Goal: Information Seeking & Learning: Learn about a topic

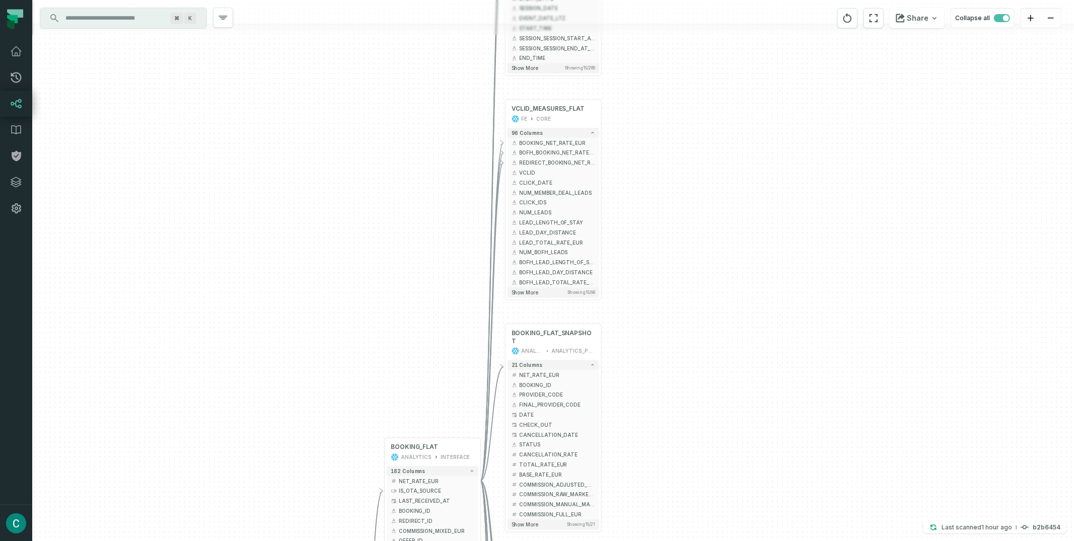
drag, startPoint x: 638, startPoint y: 110, endPoint x: 633, endPoint y: 156, distance: 46.1
click at [633, 156] on div "+ SEARCH_FLAT FE CORE + 280 columns - BOOKING_NET_RATE_EUR + + BOFH_BOOKING_NET…" at bounding box center [553, 270] width 1042 height 541
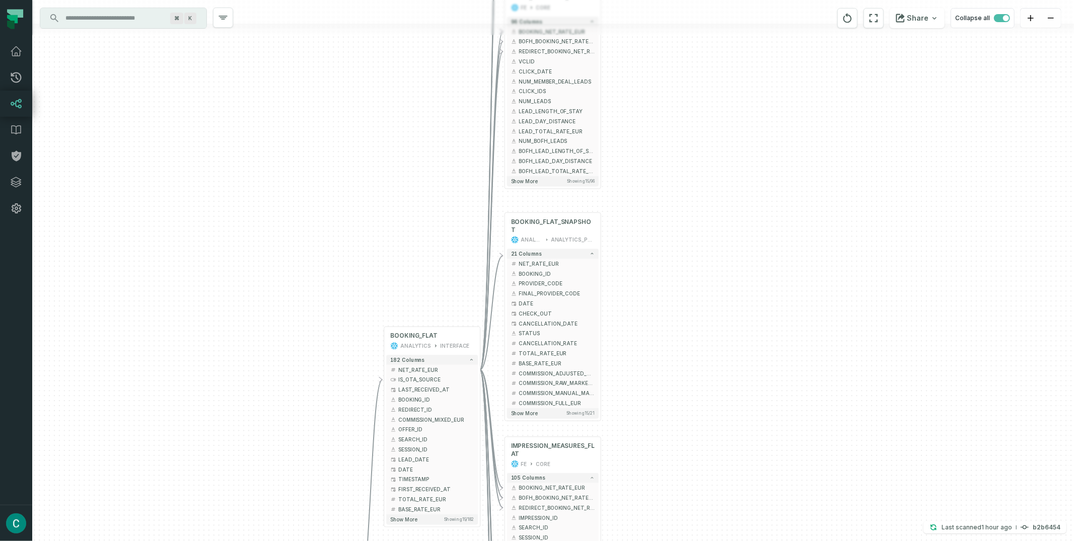
drag, startPoint x: 706, startPoint y: 354, endPoint x: 706, endPoint y: 243, distance: 111.3
click at [706, 243] on div "+ SEARCH_FLAT FE CORE + 280 columns - BOOKING_NET_RATE_EUR + + BOFH_BOOKING_NET…" at bounding box center [553, 270] width 1042 height 541
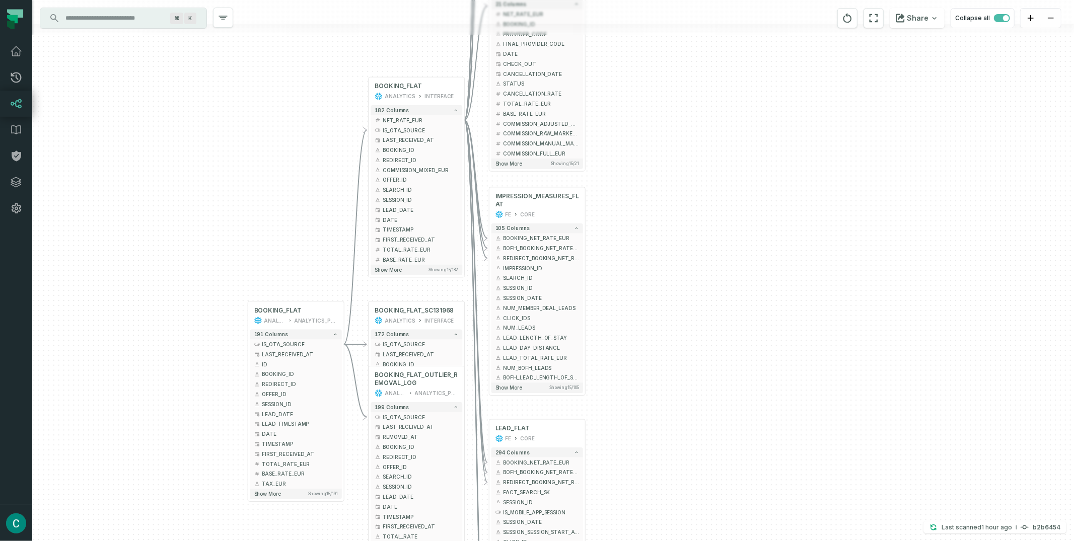
drag, startPoint x: 677, startPoint y: 358, endPoint x: 662, endPoint y: 113, distance: 246.2
click at [662, 113] on div "+ SEARCH_FLAT FE CORE + 280 columns - BOOKING_NET_RATE_EUR + + BOFH_BOOKING_NET…" at bounding box center [553, 270] width 1042 height 541
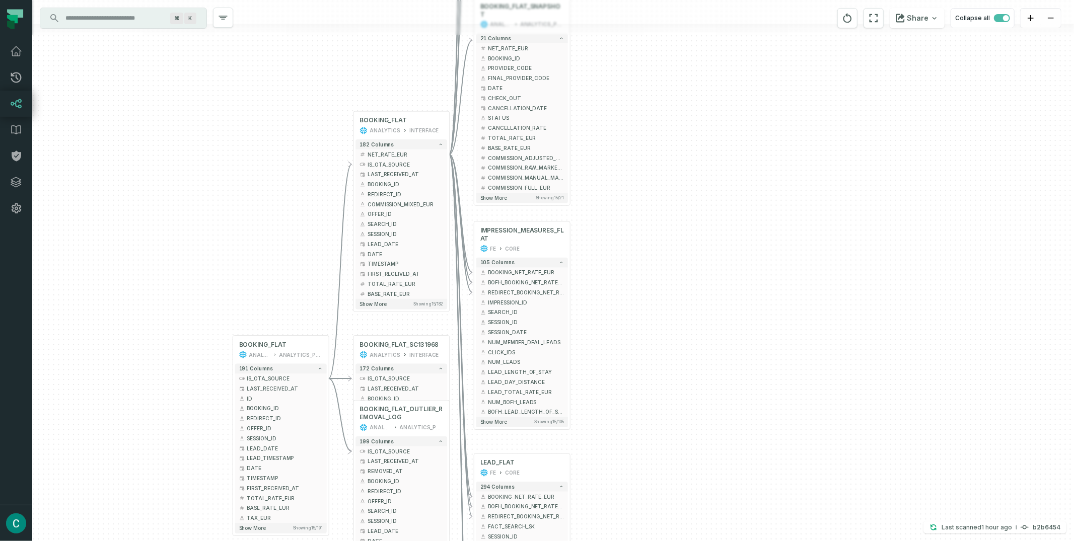
drag, startPoint x: 713, startPoint y: 322, endPoint x: 698, endPoint y: 368, distance: 48.2
click at [698, 368] on div "+ SEARCH_FLAT FE CORE + 280 columns - BOOKING_NET_RATE_EUR + + BOFH_BOOKING_NET…" at bounding box center [553, 270] width 1042 height 541
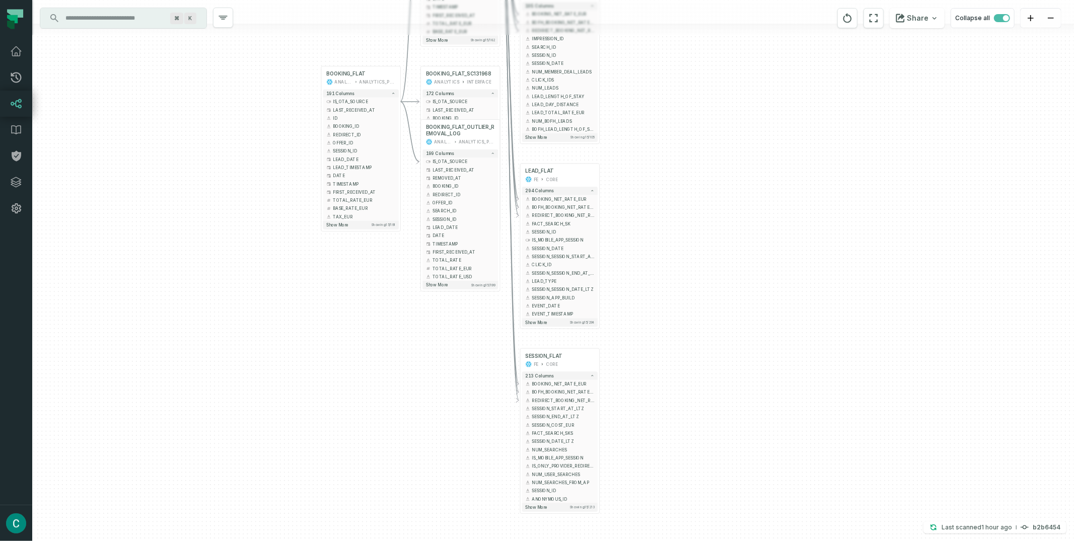
drag, startPoint x: 698, startPoint y: 254, endPoint x: 709, endPoint y: 8, distance: 246.5
click at [709, 8] on div "+ SEARCH_FLAT FE CORE + 280 columns - BOOKING_NET_RATE_EUR + + BOFH_BOOKING_NET…" at bounding box center [553, 270] width 1042 height 541
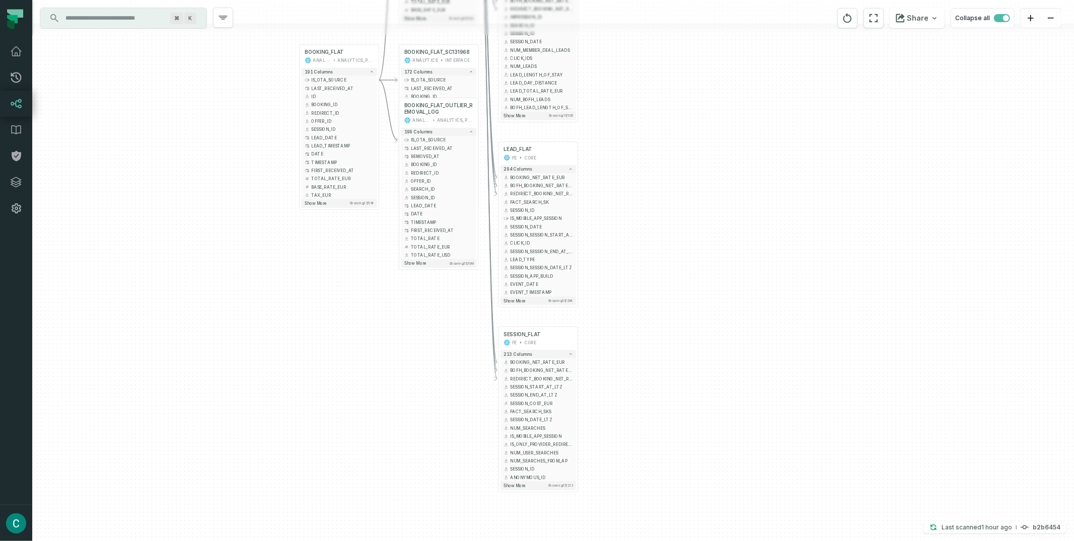
drag, startPoint x: 715, startPoint y: 249, endPoint x: 694, endPoint y: 227, distance: 30.6
click at [694, 227] on div "+ SEARCH_FLAT FE CORE + 280 columns - BOOKING_NET_RATE_EUR + + BOFH_BOOKING_NET…" at bounding box center [553, 270] width 1042 height 541
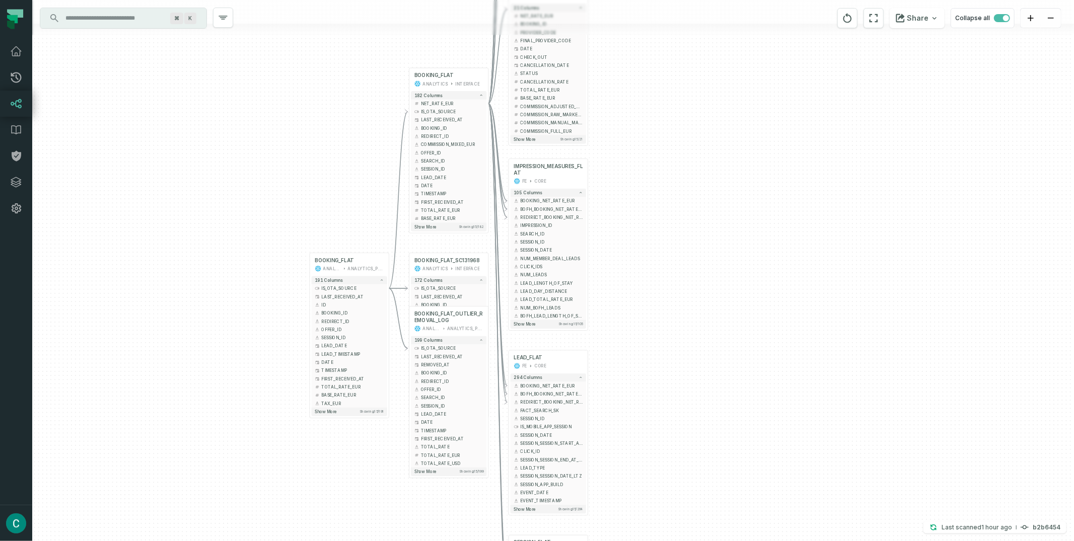
drag, startPoint x: 676, startPoint y: 94, endPoint x: 686, endPoint y: 303, distance: 208.7
click at [686, 303] on div "+ SEARCH_FLAT FE CORE + 280 columns - BOOKING_NET_RATE_EUR + + BOFH_BOOKING_NET…" at bounding box center [553, 270] width 1042 height 541
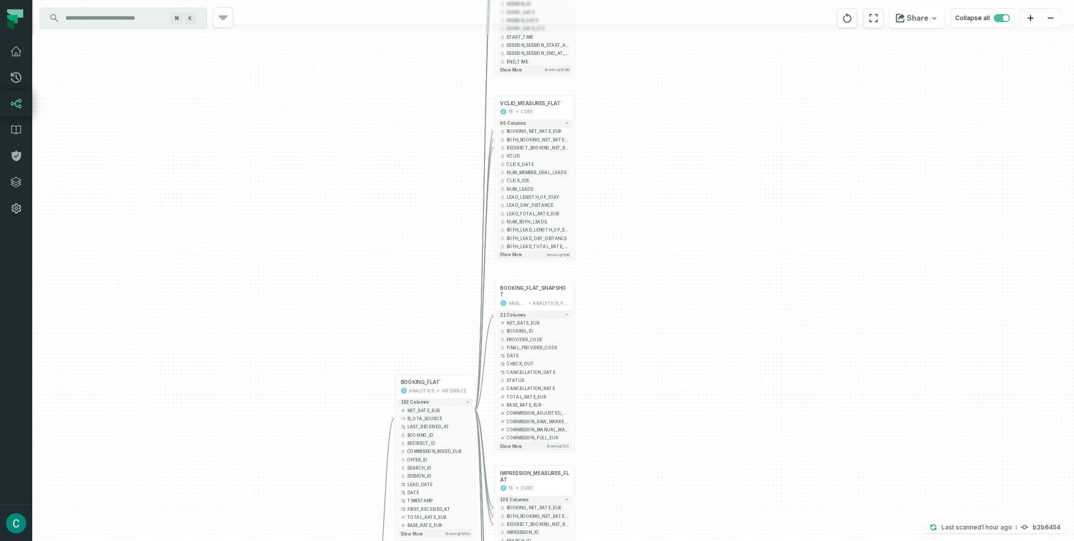
drag, startPoint x: 701, startPoint y: 120, endPoint x: 691, endPoint y: 384, distance: 264.0
click at [688, 427] on div "+ SEARCH_FLAT FE CORE + 280 columns - BOOKING_NET_RATE_EUR + + BOFH_BOOKING_NET…" at bounding box center [553, 270] width 1042 height 541
click at [707, 185] on div "+ SEARCH_FLAT FE CORE + 280 columns - BOOKING_NET_RATE_EUR + + BOFH_BOOKING_NET…" at bounding box center [553, 270] width 1042 height 541
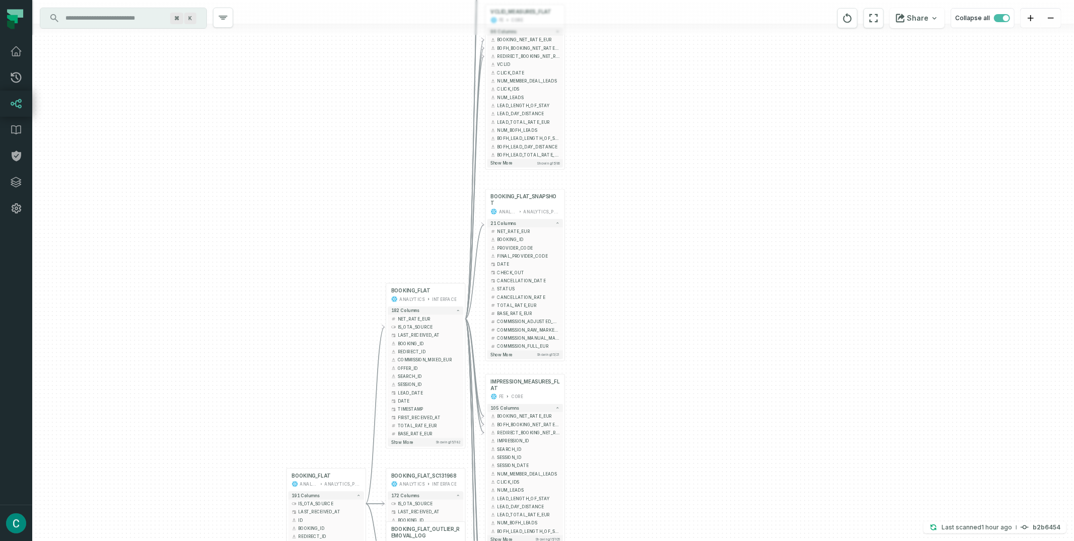
drag, startPoint x: 706, startPoint y: 161, endPoint x: 691, endPoint y: 33, distance: 128.2
click at [691, 33] on div "+ SEARCH_FLAT FE CORE + 280 columns - BOOKING_NET_RATE_EUR + + BOFH_BOOKING_NET…" at bounding box center [553, 270] width 1042 height 541
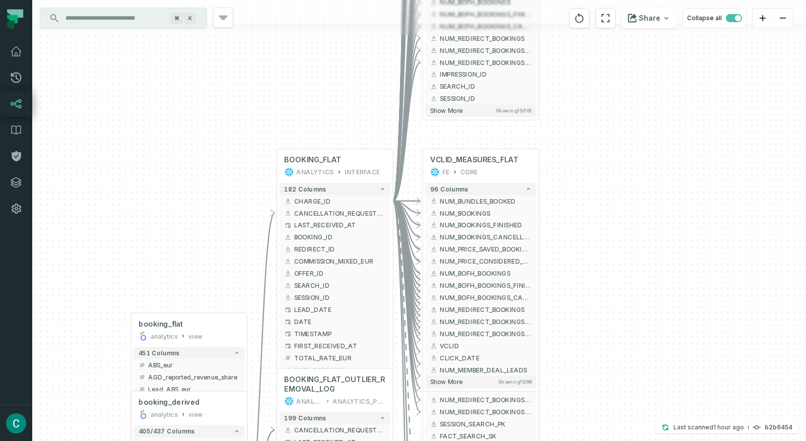
drag, startPoint x: 746, startPoint y: 177, endPoint x: 597, endPoint y: 14, distance: 221.3
click at [597, 13] on div "+ SESSION_FLAT FE CORE + 213 columns + NUM_BUNDLES_BOOKED + + NUM_BOOKINGS + + …" at bounding box center [418, 220] width 773 height 441
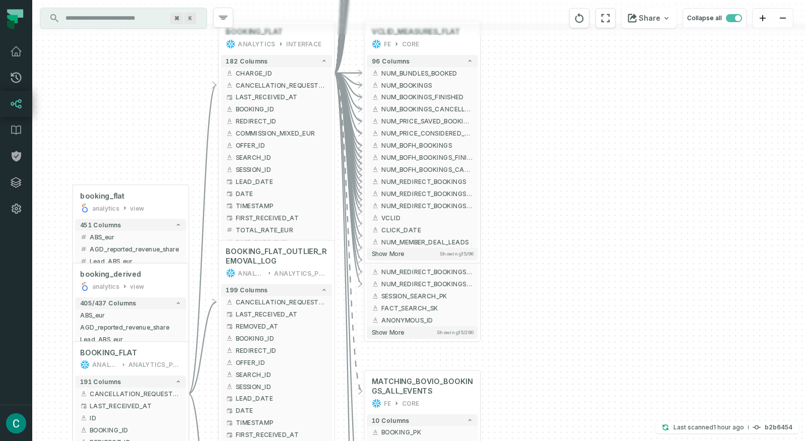
drag, startPoint x: 630, startPoint y: 177, endPoint x: 572, endPoint y: 49, distance: 140.6
click at [572, 49] on div "+ SESSION_FLAT FE CORE + 213 columns + NUM_BUNDLES_BOOKED + + NUM_BOOKINGS + + …" at bounding box center [418, 220] width 773 height 441
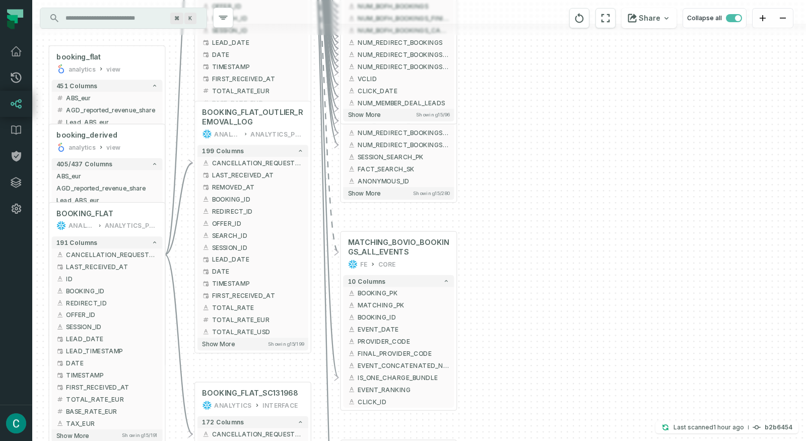
drag, startPoint x: 597, startPoint y: 214, endPoint x: 573, endPoint y: 75, distance: 141.4
click at [573, 75] on div "+ SESSION_FLAT FE CORE + 213 columns + NUM_BUNDLES_BOOKED + + NUM_BOOKINGS + + …" at bounding box center [418, 220] width 773 height 441
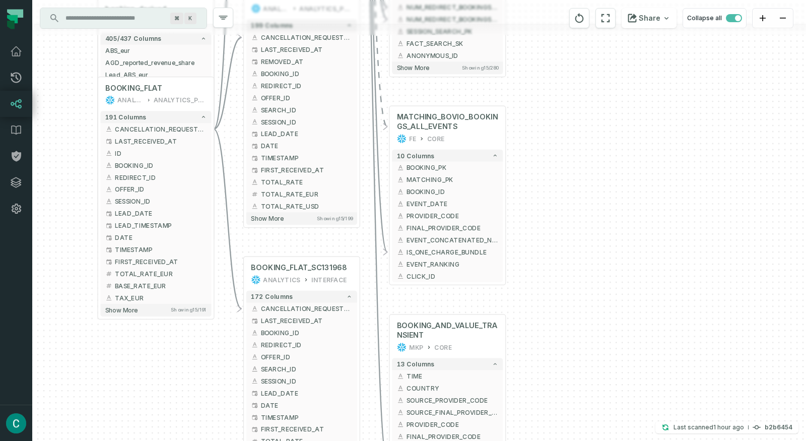
drag, startPoint x: 570, startPoint y: 183, endPoint x: 618, endPoint y: 58, distance: 134.4
click at [618, 58] on div "+ SESSION_FLAT FE CORE + 213 columns + NUM_BUNDLES_BOOKED + + NUM_BOOKINGS + + …" at bounding box center [418, 220] width 773 height 441
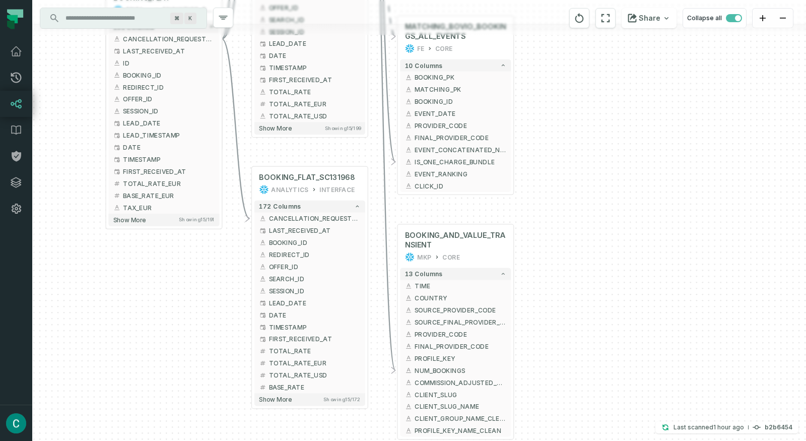
drag, startPoint x: 581, startPoint y: 180, endPoint x: 588, endPoint y: 85, distance: 95.5
click at [588, 85] on div "+ SESSION_FLAT FE CORE + 213 columns + NUM_BUNDLES_BOOKED + + NUM_BOOKINGS + + …" at bounding box center [418, 220] width 773 height 441
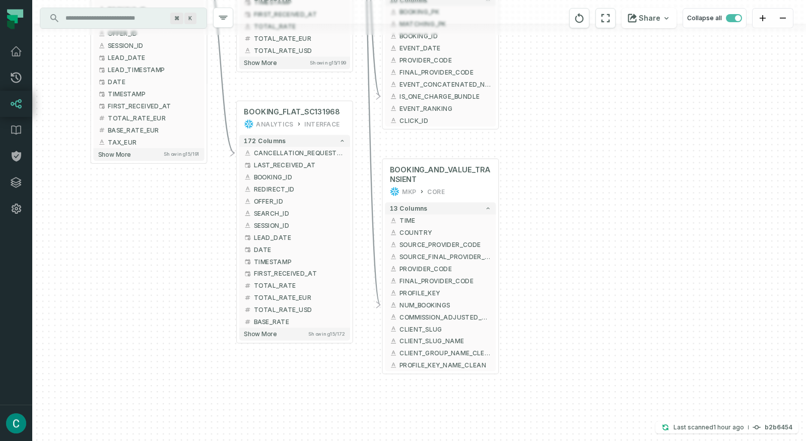
drag, startPoint x: 564, startPoint y: 215, endPoint x: 532, endPoint y: 230, distance: 35.4
click at [532, 230] on div "+ SESSION_FLAT FE CORE + 213 columns + NUM_BUNDLES_BOOKED + + NUM_BOOKINGS + + …" at bounding box center [418, 220] width 773 height 441
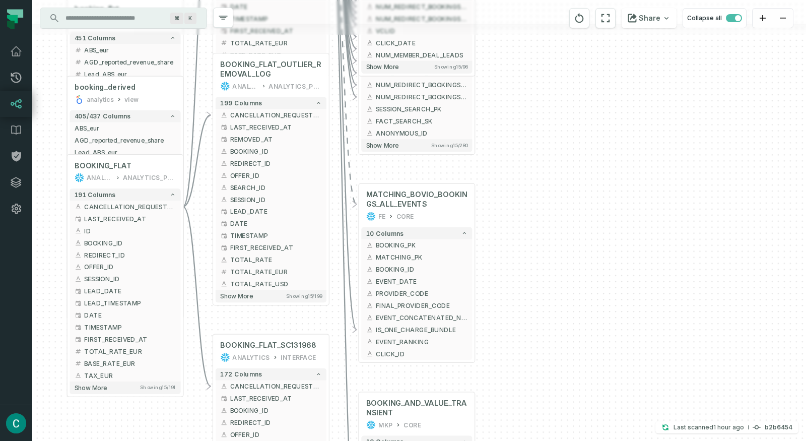
drag, startPoint x: 541, startPoint y: 150, endPoint x: 537, endPoint y: 303, distance: 153.1
click at [537, 304] on div "+ SESSION_FLAT FE CORE + 213 columns + NUM_BUNDLES_BOOKED + + NUM_BOOKINGS + + …" at bounding box center [418, 220] width 773 height 441
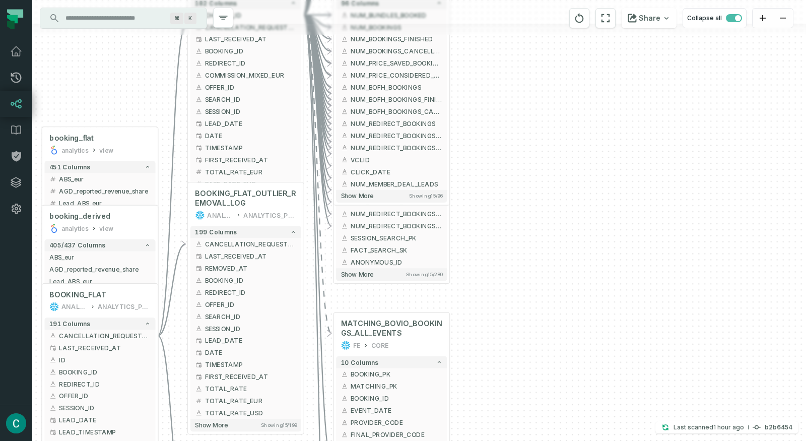
drag, startPoint x: 553, startPoint y: 183, endPoint x: 529, endPoint y: 333, distance: 152.0
click at [528, 349] on div "+ SESSION_FLAT FE CORE + 213 columns + NUM_BUNDLES_BOOKED + + NUM_BOOKINGS + + …" at bounding box center [418, 220] width 773 height 441
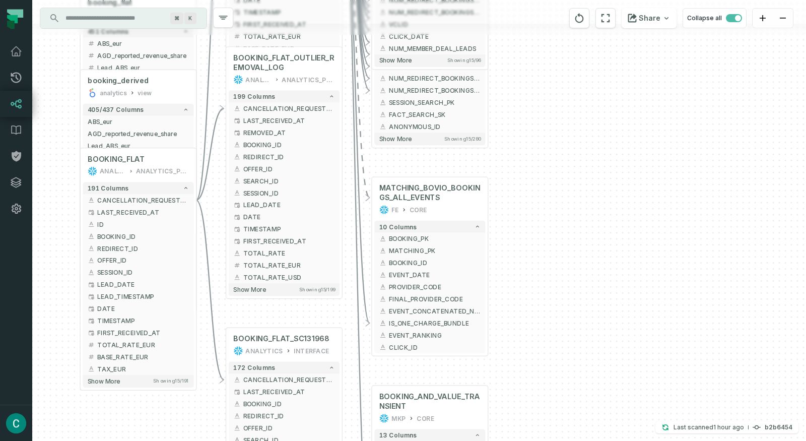
drag, startPoint x: 545, startPoint y: 271, endPoint x: 584, endPoint y: 95, distance: 180.5
click at [584, 95] on div "+ SESSION_FLAT FE CORE + 213 columns + NUM_BUNDLES_BOOKED + + NUM_BOOKINGS + + …" at bounding box center [418, 220] width 773 height 441
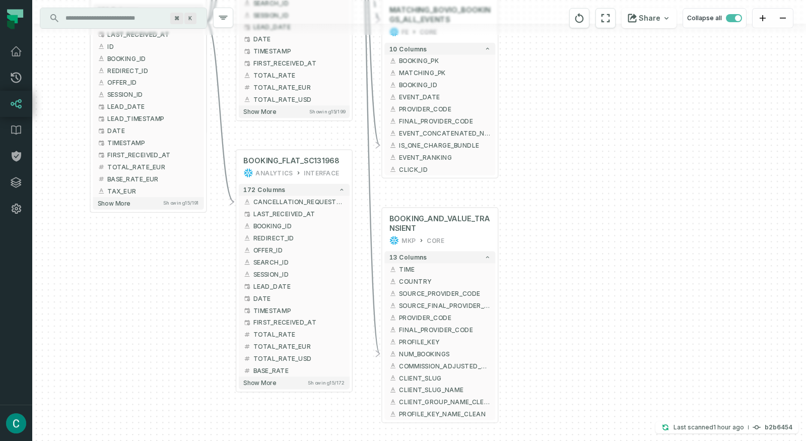
drag, startPoint x: 552, startPoint y: 314, endPoint x: 562, endPoint y: 157, distance: 156.9
click at [562, 157] on div "+ SESSION_FLAT FE CORE + 213 columns + NUM_BUNDLES_BOOKED + + NUM_BOOKINGS + + …" at bounding box center [418, 220] width 773 height 441
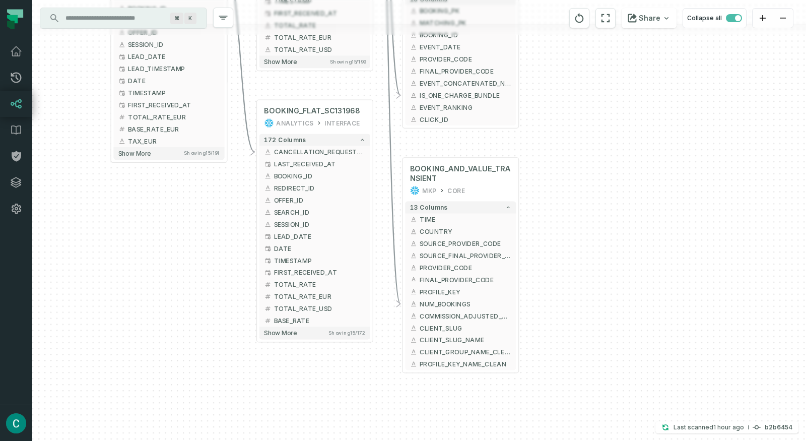
drag, startPoint x: 562, startPoint y: 187, endPoint x: 582, endPoint y: 97, distance: 91.9
click at [583, 97] on div "+ SESSION_FLAT FE CORE + 213 columns + NUM_BUNDLES_BOOKED + + NUM_BOOKINGS + + …" at bounding box center [418, 220] width 773 height 441
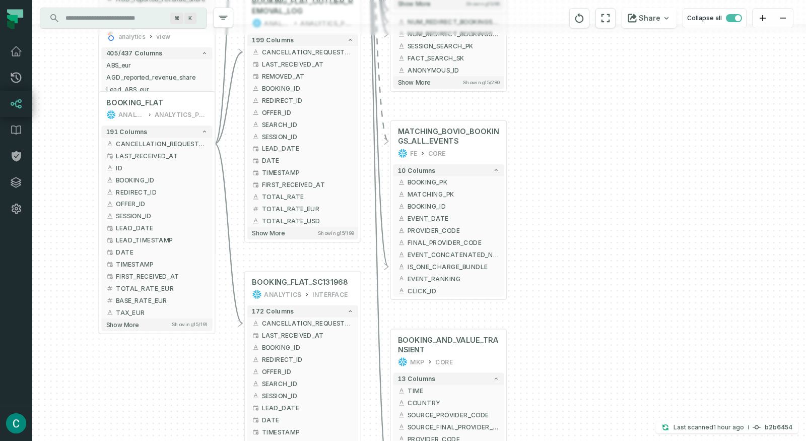
drag, startPoint x: 577, startPoint y: 123, endPoint x: 568, endPoint y: 299, distance: 175.4
click at [568, 298] on div "+ SESSION_FLAT FE CORE + 213 columns + NUM_BUNDLES_BOOKED + + NUM_BOOKINGS + + …" at bounding box center [418, 220] width 773 height 441
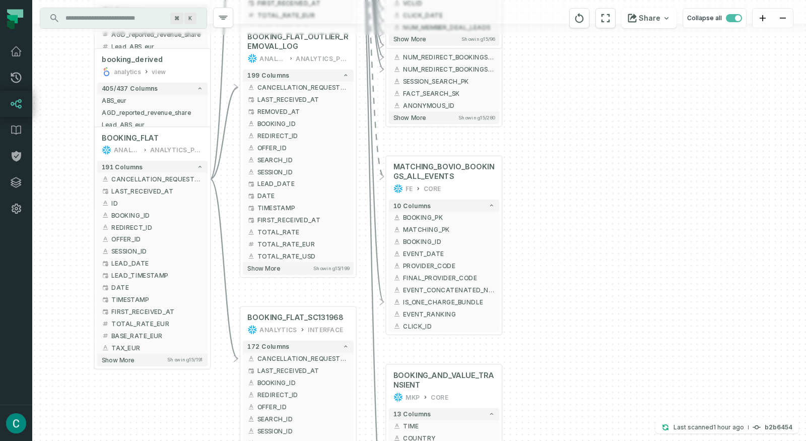
drag, startPoint x: 593, startPoint y: 130, endPoint x: 594, endPoint y: 286, distance: 156.6
click at [594, 286] on div "+ SESSION_FLAT FE CORE + 213 columns + NUM_BUNDLES_BOOKED + + NUM_BOOKINGS + + …" at bounding box center [418, 220] width 773 height 441
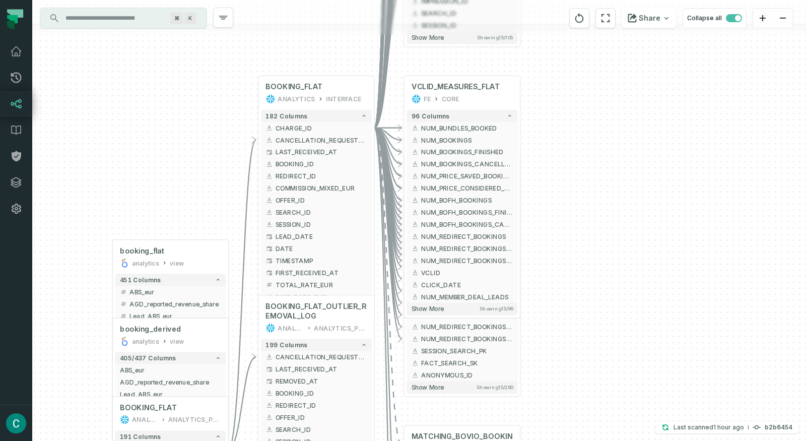
drag, startPoint x: 591, startPoint y: 159, endPoint x: 606, endPoint y: 323, distance: 164.9
click at [606, 323] on div "+ SESSION_FLAT FE CORE + 213 columns + NUM_BUNDLES_BOOKED + + NUM_BOOKINGS + + …" at bounding box center [418, 220] width 773 height 441
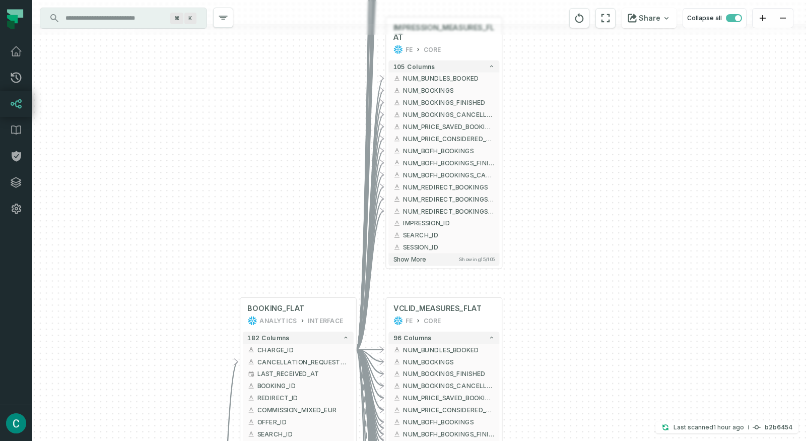
drag, startPoint x: 585, startPoint y: 194, endPoint x: 577, endPoint y: 354, distance: 159.8
click at [577, 354] on div "+ SESSION_FLAT FE CORE + 213 columns + NUM_BUNDLES_BOOKED + + NUM_BOOKINGS + + …" at bounding box center [418, 220] width 773 height 441
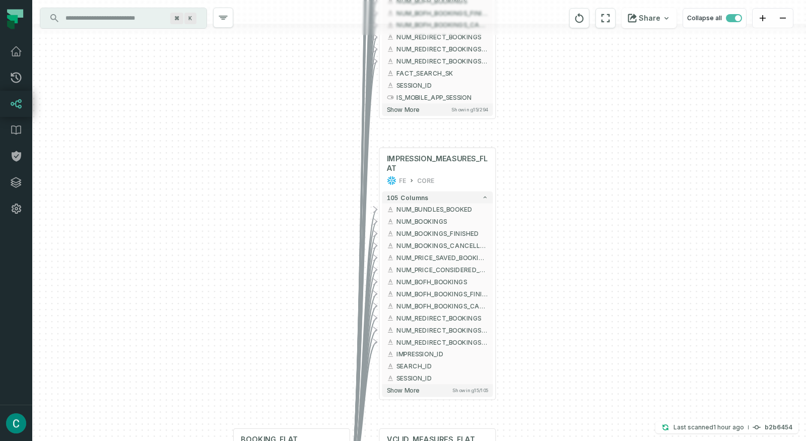
drag, startPoint x: 607, startPoint y: 209, endPoint x: 606, endPoint y: 304, distance: 94.7
click at [606, 304] on div "+ SESSION_FLAT FE CORE + 213 columns + NUM_BUNDLES_BOOKED + + NUM_BOOKINGS + + …" at bounding box center [418, 220] width 773 height 441
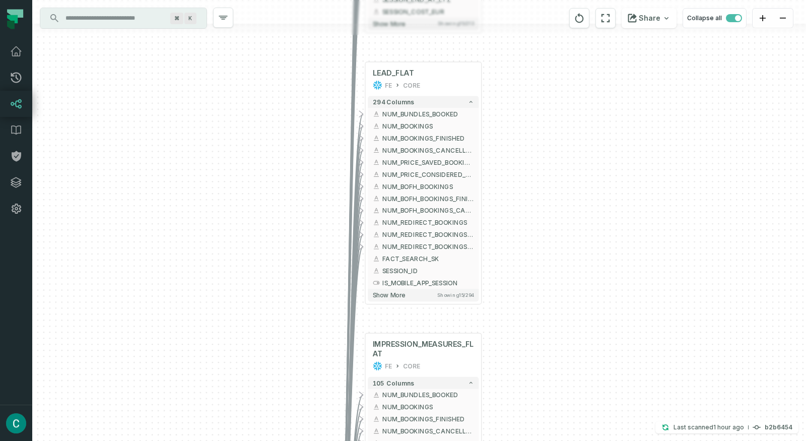
drag, startPoint x: 623, startPoint y: 123, endPoint x: 609, endPoint y: 309, distance: 186.8
click at [609, 310] on div "+ SESSION_FLAT FE CORE + 213 columns + NUM_BUNDLES_BOOKED + + NUM_BOOKINGS + + …" at bounding box center [418, 220] width 773 height 441
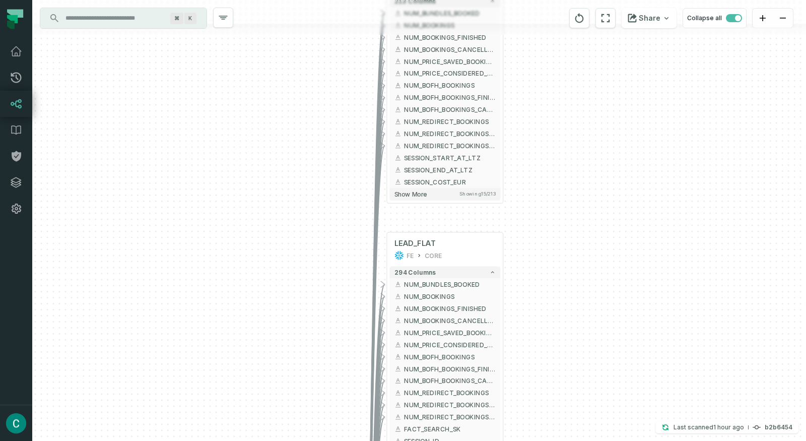
drag, startPoint x: 544, startPoint y: 109, endPoint x: 580, endPoint y: 338, distance: 232.4
click at [580, 344] on div "+ SESSION_FLAT FE CORE + 213 columns + NUM_BUNDLES_BOOKED + + NUM_BOOKINGS + + …" at bounding box center [418, 220] width 773 height 441
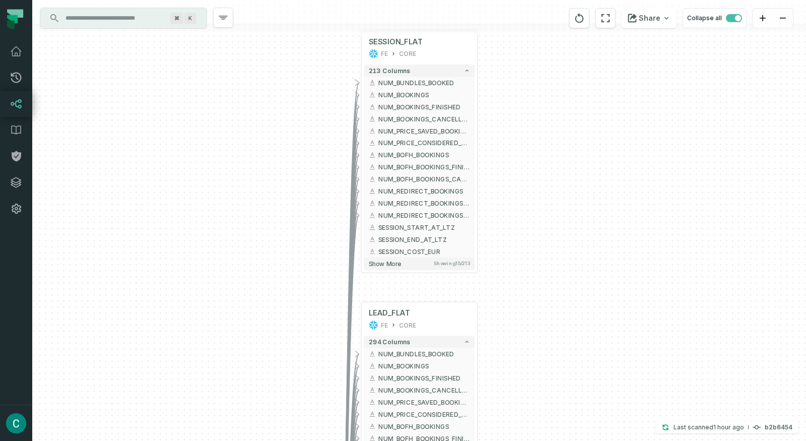
drag, startPoint x: 592, startPoint y: 147, endPoint x: 556, endPoint y: 135, distance: 37.6
click at [556, 135] on div "+ SESSION_FLAT FE CORE + 213 columns + NUM_BUNDLES_BOOKED + + NUM_BOOKINGS + + …" at bounding box center [418, 220] width 773 height 441
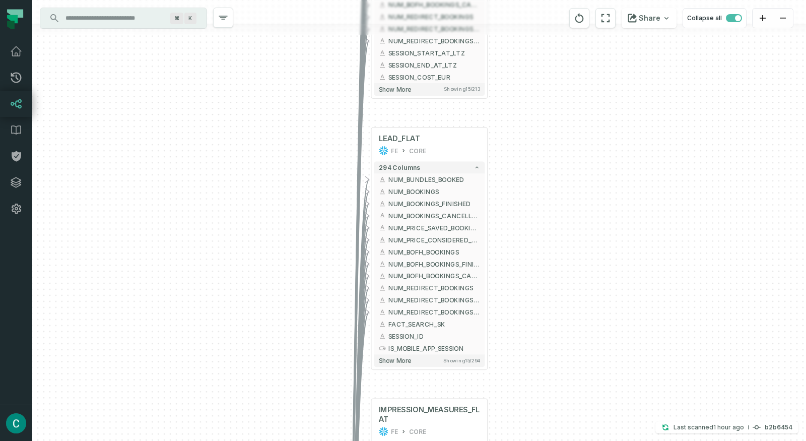
drag, startPoint x: 551, startPoint y: 377, endPoint x: 569, endPoint y: 174, distance: 203.8
click at [569, 174] on div "+ SESSION_FLAT FE CORE + 213 columns + NUM_BUNDLES_BOOKED + + NUM_BOOKINGS + + …" at bounding box center [418, 220] width 773 height 441
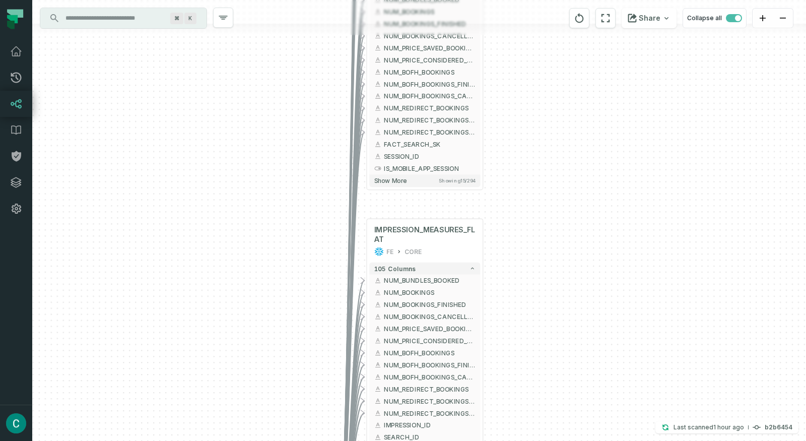
drag, startPoint x: 581, startPoint y: 307, endPoint x: 564, endPoint y: 132, distance: 175.5
click at [564, 132] on div "+ SESSION_FLAT FE CORE + 213 columns + NUM_BUNDLES_BOOKED + + NUM_BOOKINGS + + …" at bounding box center [418, 220] width 773 height 441
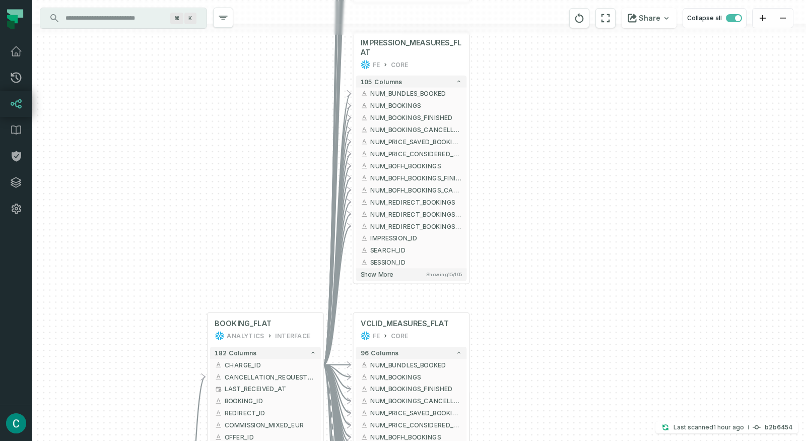
drag, startPoint x: 579, startPoint y: 304, endPoint x: 567, endPoint y: 138, distance: 166.6
click at [567, 138] on div "+ SESSION_FLAT FE CORE + 213 columns + NUM_BUNDLES_BOOKED + + NUM_BOOKINGS + + …" at bounding box center [418, 220] width 773 height 441
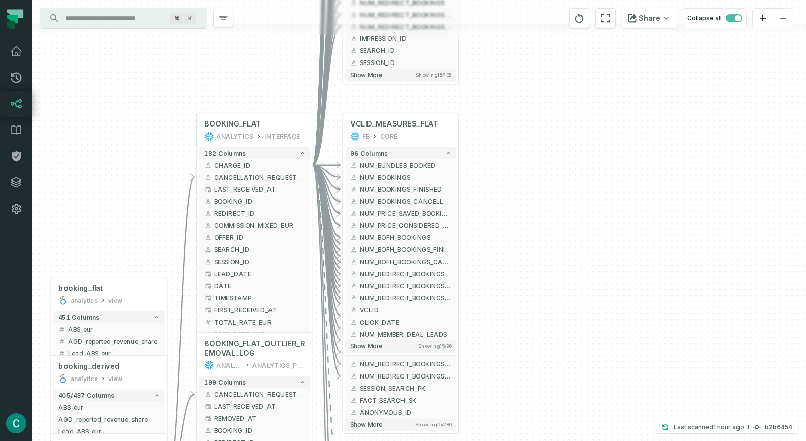
drag, startPoint x: 601, startPoint y: 297, endPoint x: 591, endPoint y: 92, distance: 205.7
click at [591, 92] on div "+ SESSION_FLAT FE CORE + 213 columns + NUM_BUNDLES_BOOKED + + NUM_BOOKINGS + + …" at bounding box center [418, 220] width 773 height 441
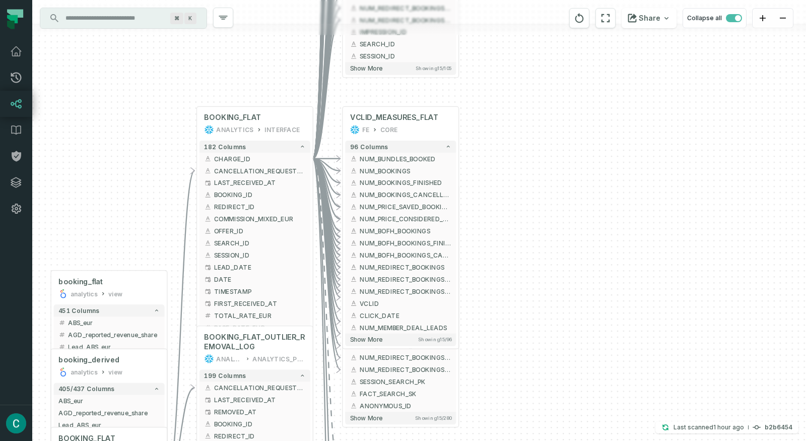
drag, startPoint x: 580, startPoint y: 273, endPoint x: 601, endPoint y: 91, distance: 183.5
click at [601, 91] on div "+ SESSION_FLAT FE CORE + 213 columns + NUM_BUNDLES_BOOKED + + NUM_BOOKINGS + + …" at bounding box center [418, 220] width 773 height 441
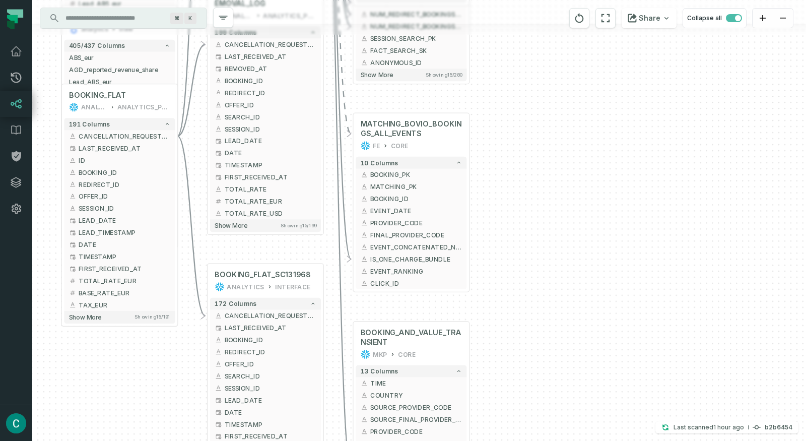
drag, startPoint x: 594, startPoint y: 287, endPoint x: 584, endPoint y: 124, distance: 163.4
click at [584, 124] on div "+ SESSION_FLAT FE CORE + 213 columns + NUM_BUNDLES_BOOKED + + NUM_BOOKINGS + + …" at bounding box center [418, 220] width 773 height 441
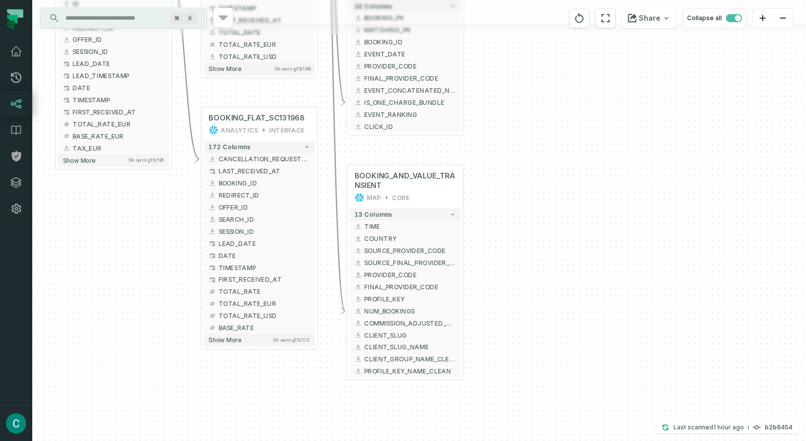
drag, startPoint x: 590, startPoint y: 274, endPoint x: 583, endPoint y: 113, distance: 161.8
click at [583, 113] on div "+ SESSION_FLAT FE CORE + 213 columns + NUM_BUNDLES_BOOKED + + NUM_BOOKINGS + + …" at bounding box center [418, 220] width 773 height 441
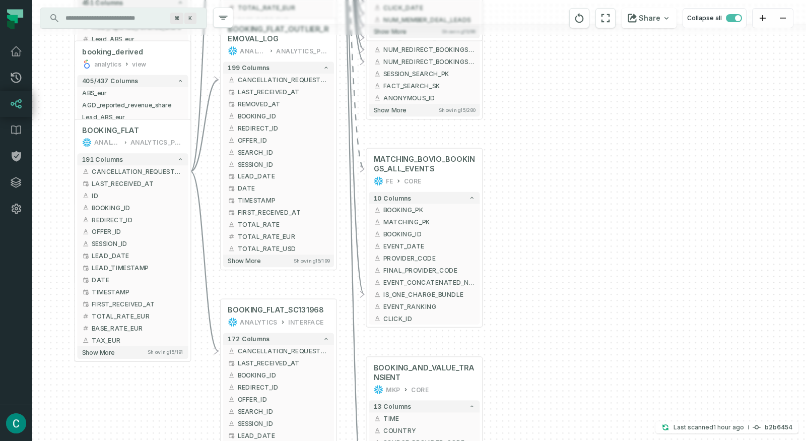
drag, startPoint x: 591, startPoint y: 114, endPoint x: 615, endPoint y: 324, distance: 211.8
click at [615, 325] on div "+ SESSION_FLAT FE CORE + 213 columns + NUM_BUNDLES_BOOKED + + NUM_BOOKINGS + + …" at bounding box center [418, 220] width 773 height 441
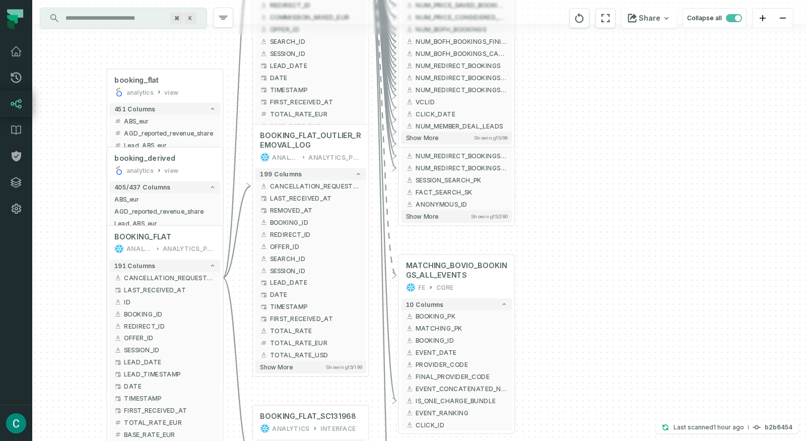
drag, startPoint x: 605, startPoint y: 187, endPoint x: 624, endPoint y: 257, distance: 72.7
click at [624, 257] on div "+ SESSION_FLAT FE CORE + 213 columns + NUM_BUNDLES_BOOKED + + NUM_BOOKINGS + + …" at bounding box center [418, 220] width 773 height 441
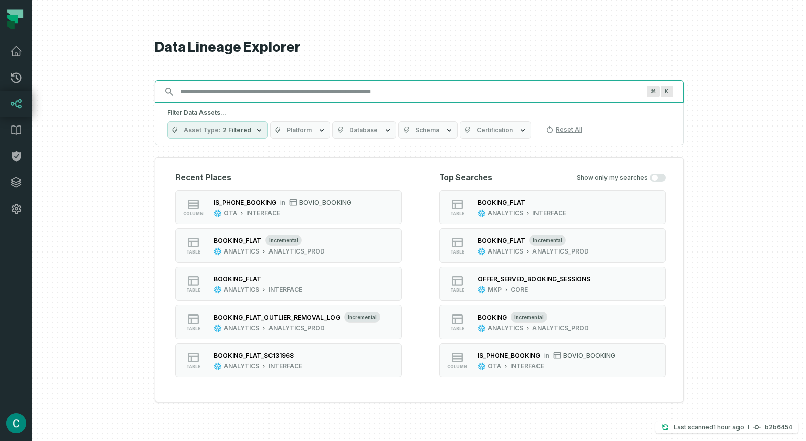
click at [194, 86] on input "Discovery Provider cmdk menu" at bounding box center [409, 92] width 471 height 16
paste input "*********"
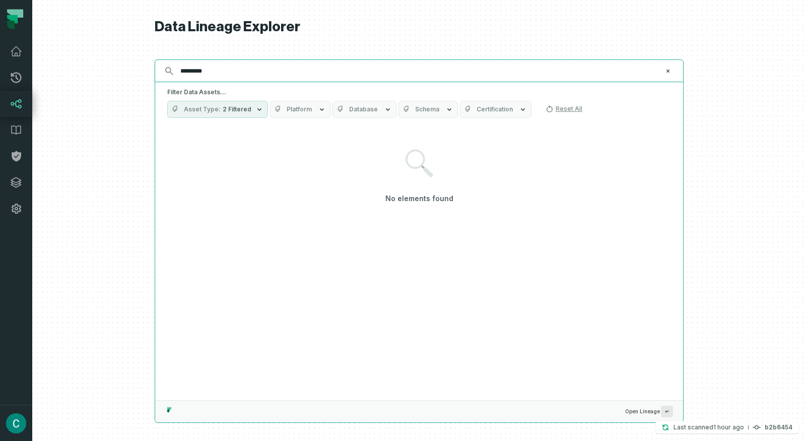
type input "*********"
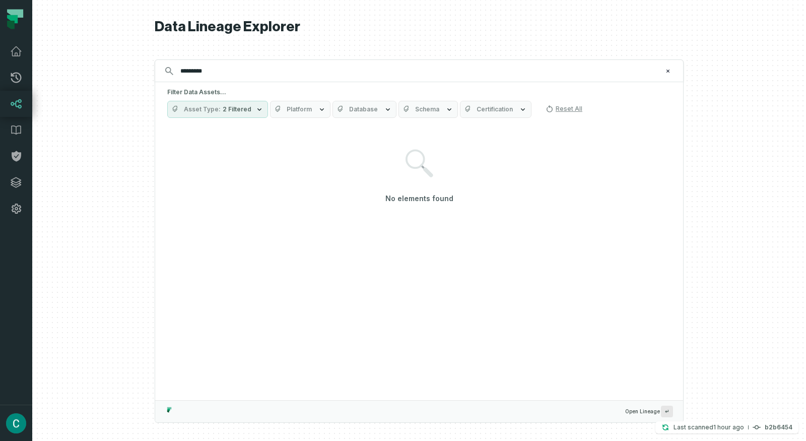
click at [248, 110] on button "Asset Type 2 Filtered" at bounding box center [217, 109] width 101 height 17
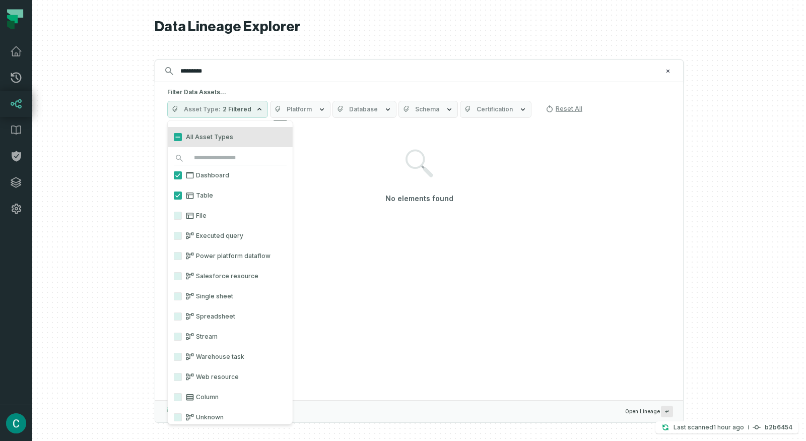
scroll to position [19, 0]
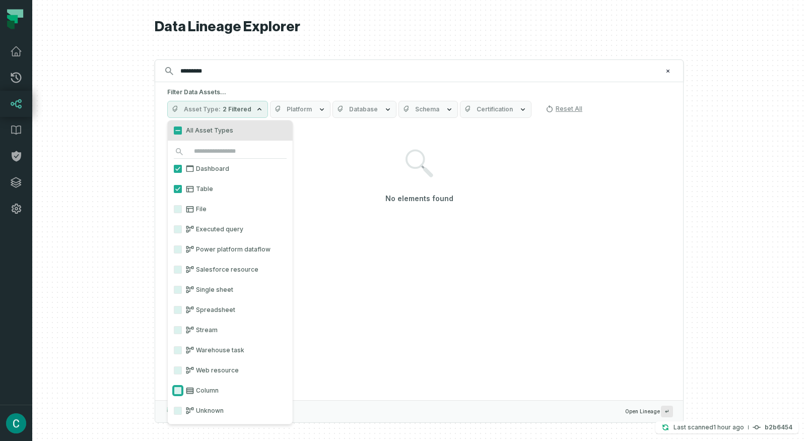
click at [176, 389] on button "Column" at bounding box center [178, 390] width 8 height 8
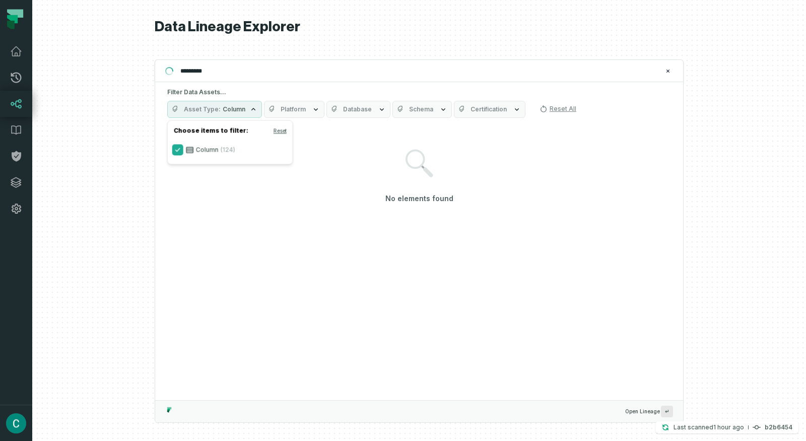
scroll to position [0, 0]
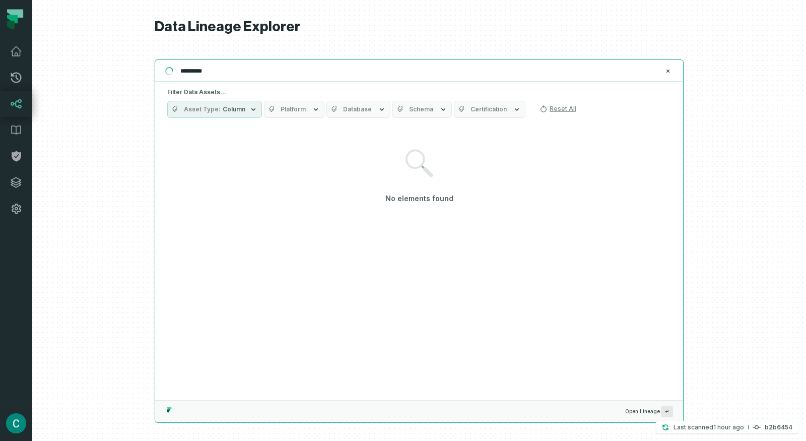
click at [372, 75] on input "*********" at bounding box center [417, 71] width 487 height 16
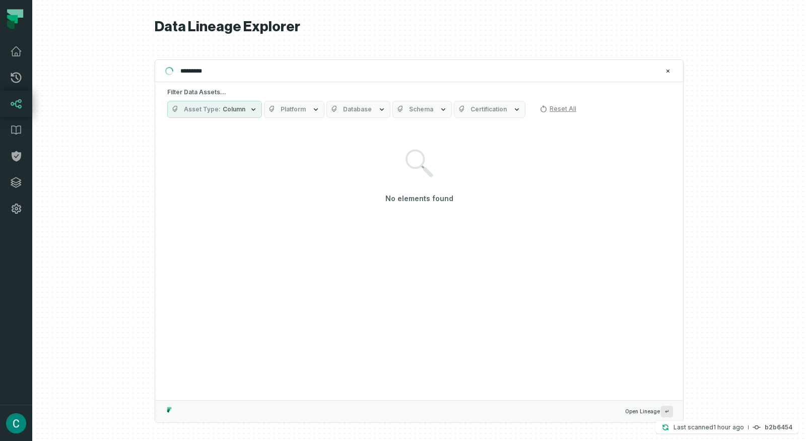
click at [350, 107] on span "Database" at bounding box center [357, 109] width 29 height 8
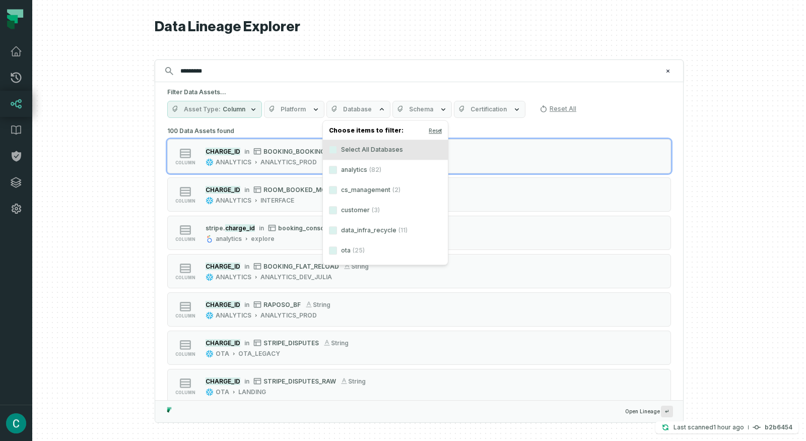
click at [360, 168] on label "analytics (82)" at bounding box center [385, 170] width 125 height 20
click at [337, 168] on button "analytics (82)" at bounding box center [333, 170] width 8 height 8
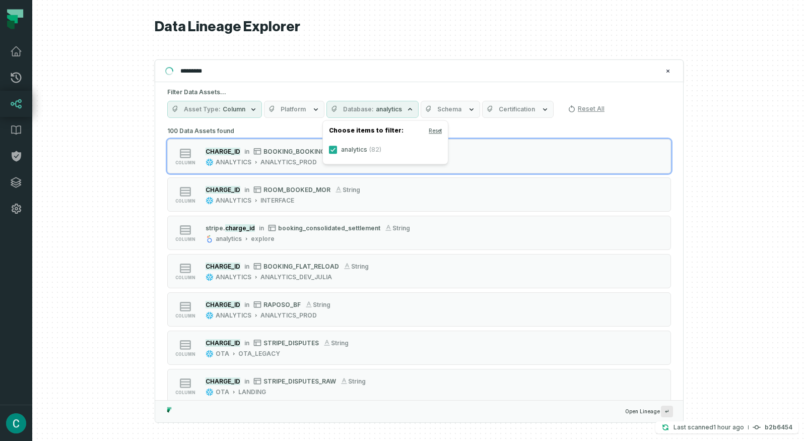
click at [455, 84] on div "Filter Data Assets... Asset Type Column Platform Database analytics Schema Cert…" at bounding box center [419, 103] width 528 height 42
click at [453, 109] on span "Schema" at bounding box center [449, 109] width 24 height 8
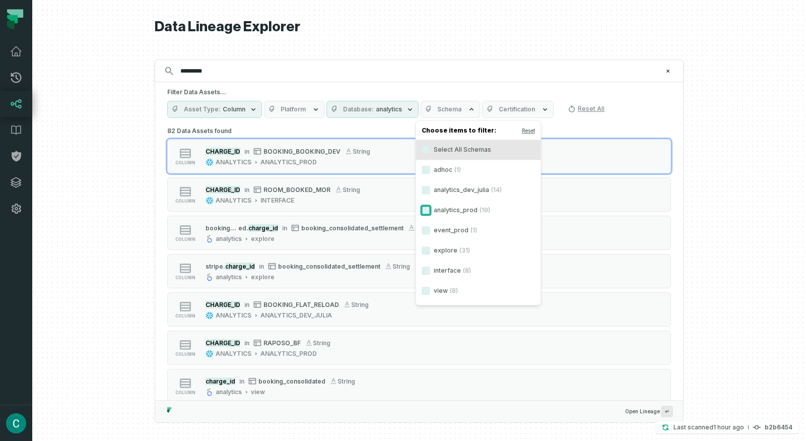
click at [424, 211] on button "analytics_prod (19)" at bounding box center [425, 210] width 8 height 8
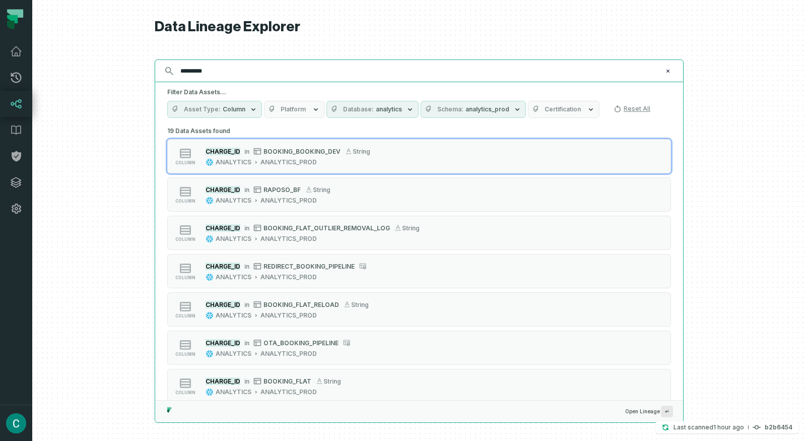
click at [385, 78] on input "*********" at bounding box center [417, 71] width 487 height 16
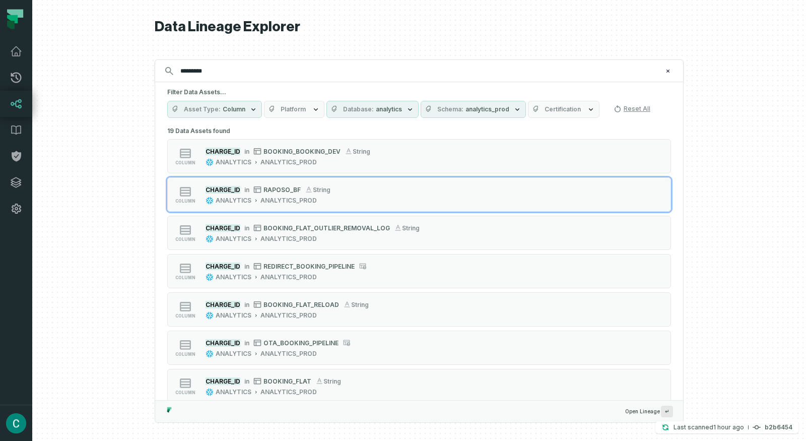
click at [727, 141] on div at bounding box center [418, 220] width 773 height 441
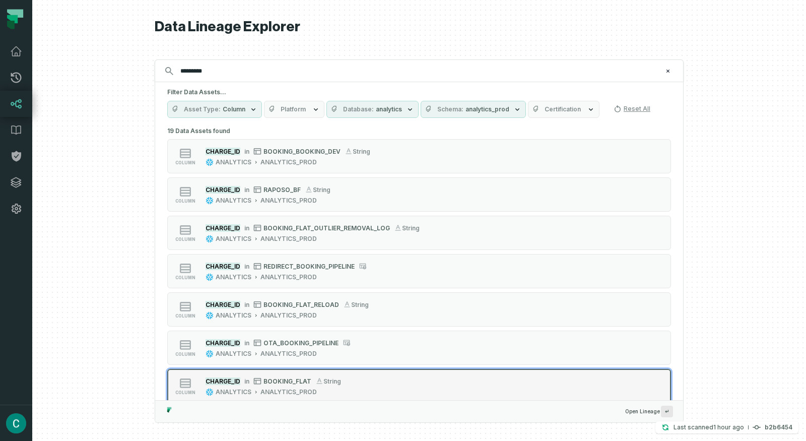
click at [279, 382] on span "BOOKING_FLAT" at bounding box center [287, 381] width 48 height 8
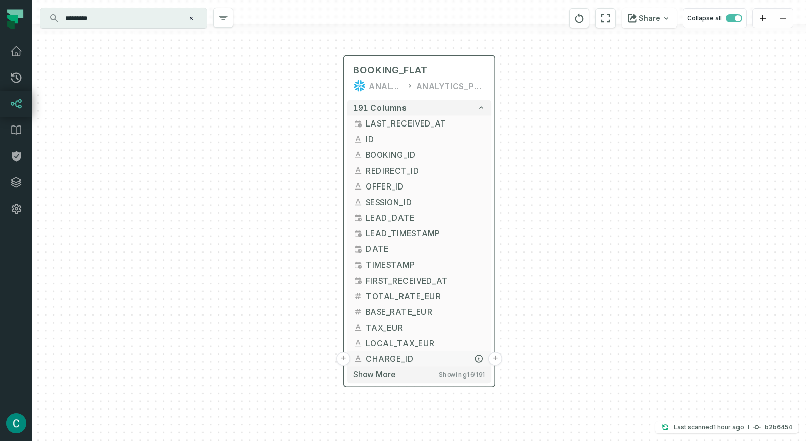
click at [493, 358] on button "+" at bounding box center [495, 358] width 14 height 14
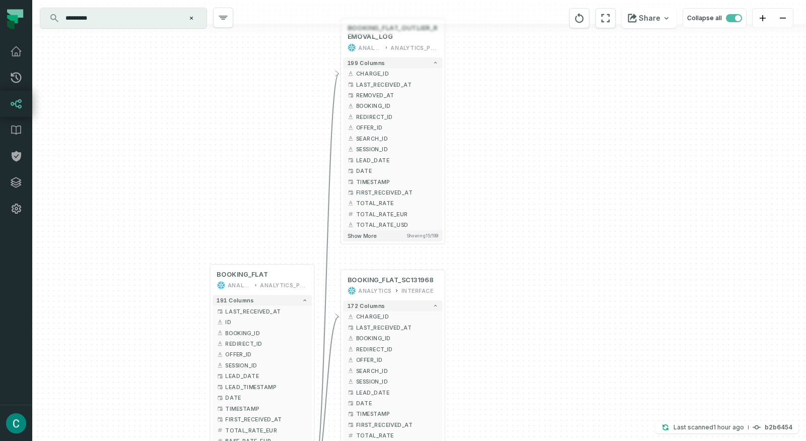
drag, startPoint x: 642, startPoint y: 249, endPoint x: 512, endPoint y: 109, distance: 191.3
click at [512, 109] on div "+ BOOKING_FLAT_OUTLIER_REMOVAL_LOG ANALYTICS ANALYTICS_PROD 199 columns - CHARG…" at bounding box center [418, 220] width 773 height 441
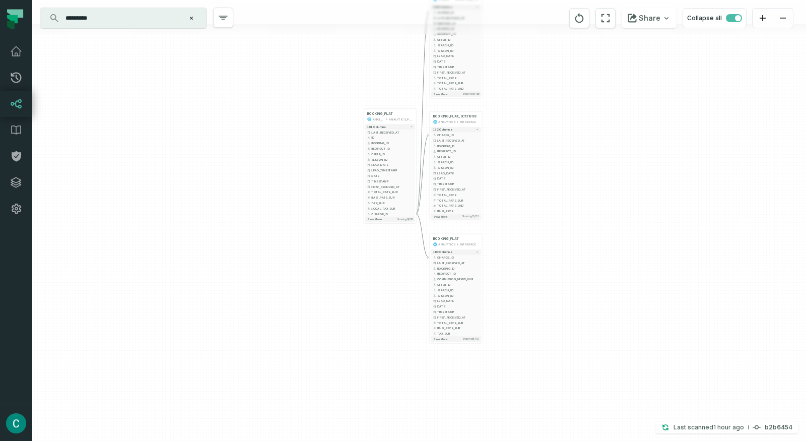
drag, startPoint x: 512, startPoint y: 275, endPoint x: 511, endPoint y: 144, distance: 131.4
click at [511, 144] on div "+ BOOKING_FLAT_OUTLIER_REMOVAL_LOG ANALYTICS ANALYTICS_PROD 199 columns - CHARG…" at bounding box center [418, 220] width 773 height 441
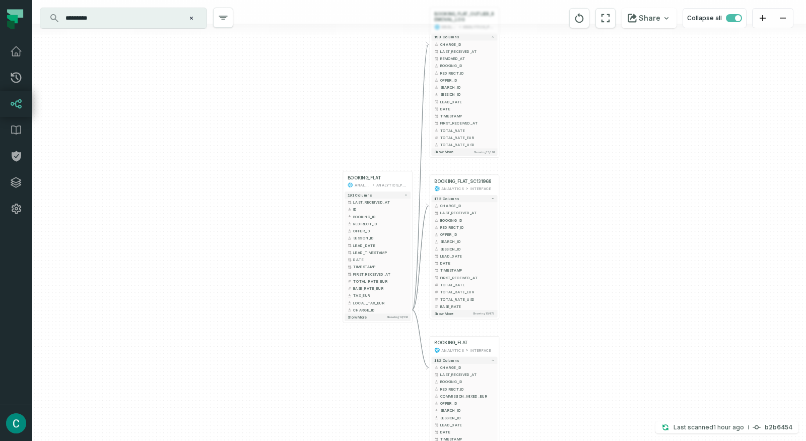
drag, startPoint x: 557, startPoint y: 95, endPoint x: 573, endPoint y: 185, distance: 91.5
click at [573, 185] on div "+ BOOKING_FLAT_OUTLIER_REMOVAL_LOG ANALYTICS ANALYTICS_PROD 199 columns - CHARG…" at bounding box center [418, 220] width 773 height 441
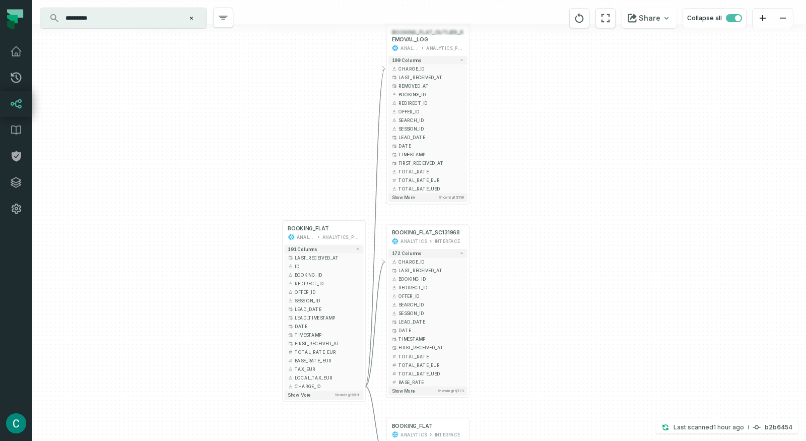
drag, startPoint x: 542, startPoint y: 174, endPoint x: 526, endPoint y: 226, distance: 54.5
click at [526, 226] on div "+ BOOKING_FLAT_OUTLIER_REMOVAL_LOG ANALYTICS ANALYTICS_PROD 199 columns - CHARG…" at bounding box center [418, 220] width 773 height 441
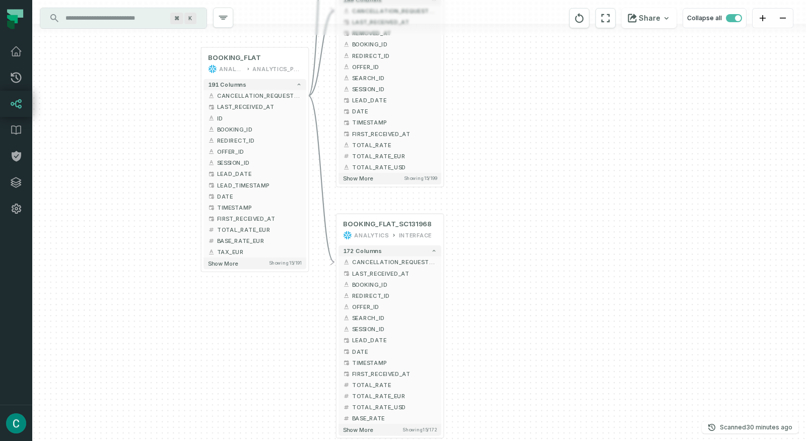
drag, startPoint x: 693, startPoint y: 269, endPoint x: 597, endPoint y: 106, distance: 189.6
click at [597, 106] on div "+ BOOKING_FLAT ANALYTICS INTERFACE + 182 columns - CANCELLATION_REQUESTED_BY + …" at bounding box center [418, 220] width 773 height 441
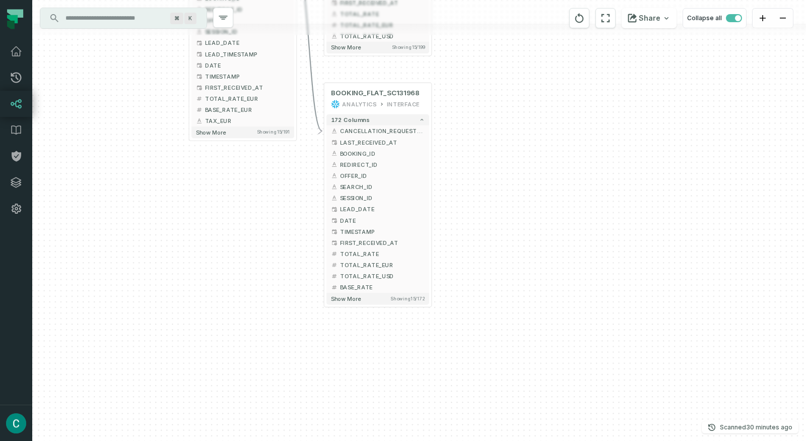
drag, startPoint x: 586, startPoint y: 240, endPoint x: 567, endPoint y: 136, distance: 105.4
click at [573, 100] on div "+ BOOKING_FLAT ANALYTICS INTERFACE + 182 columns - CANCELLATION_REQUESTED_BY + …" at bounding box center [418, 220] width 773 height 441
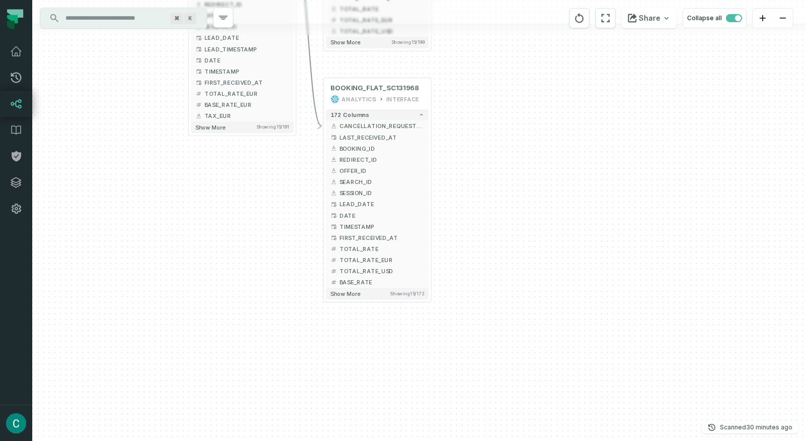
drag, startPoint x: 552, startPoint y: 221, endPoint x: 595, endPoint y: 390, distance: 174.6
click at [599, 393] on div "+ BOOKING_FLAT ANALYTICS INTERFACE + 182 columns - CANCELLATION_REQUESTED_BY + …" at bounding box center [418, 220] width 773 height 441
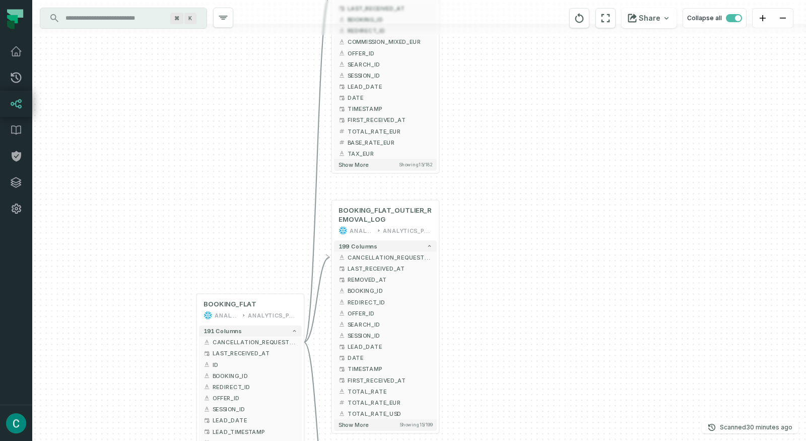
drag, startPoint x: 555, startPoint y: 136, endPoint x: 516, endPoint y: 350, distance: 217.1
click at [516, 350] on div "+ BOOKING_FLAT ANALYTICS INTERFACE + 182 columns - CANCELLATION_REQUESTED_BY + …" at bounding box center [418, 220] width 773 height 441
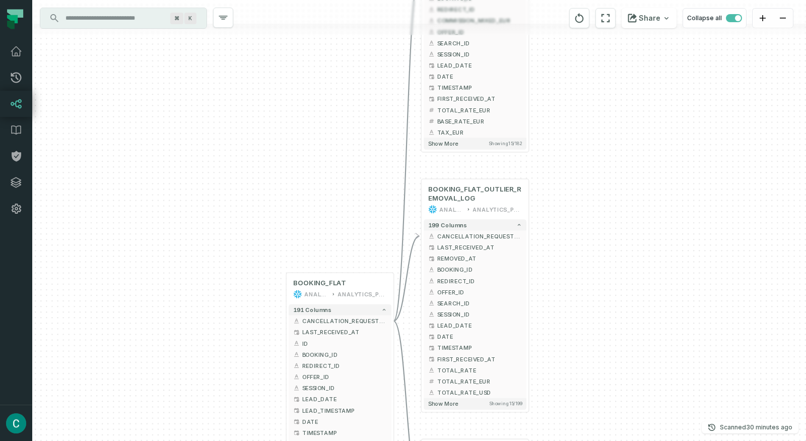
drag, startPoint x: 555, startPoint y: 239, endPoint x: 651, endPoint y: 163, distance: 122.2
click at [651, 163] on div "+ BOOKING_FLAT ANALYTICS INTERFACE + 182 columns - CANCELLATION_REQUESTED_BY + …" at bounding box center [418, 220] width 773 height 441
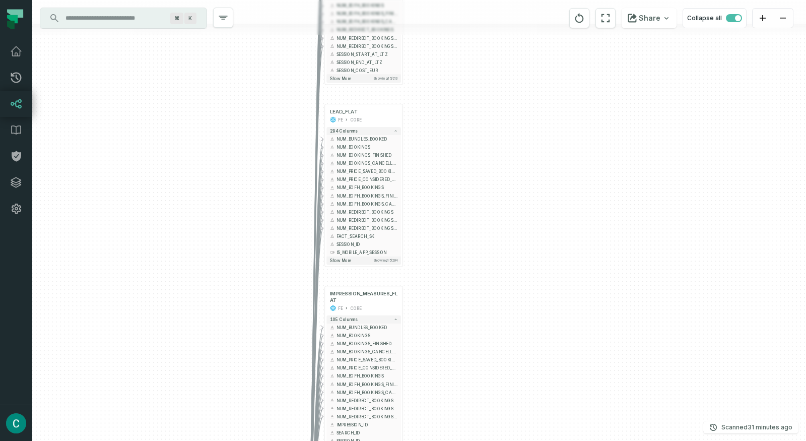
drag, startPoint x: 453, startPoint y: 201, endPoint x: 203, endPoint y: 378, distance: 306.6
click at [181, 421] on div "+ SESSION_FLAT FE CORE + 213 columns + NUM_BUNDLES_BOOKED + + NUM_BOOKINGS + + …" at bounding box center [418, 220] width 773 height 441
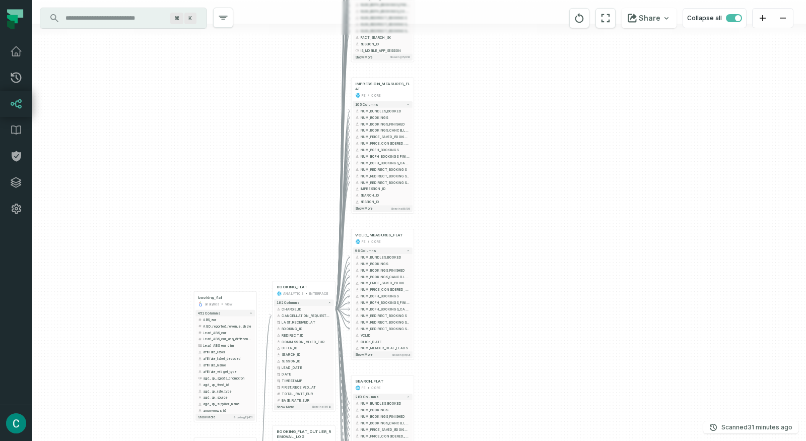
drag, startPoint x: 498, startPoint y: 241, endPoint x: 513, endPoint y: 50, distance: 190.9
click at [513, 50] on div "+ SESSION_FLAT FE CORE + 213 columns + NUM_BUNDLES_BOOKED + + NUM_BOOKINGS + + …" at bounding box center [418, 220] width 773 height 441
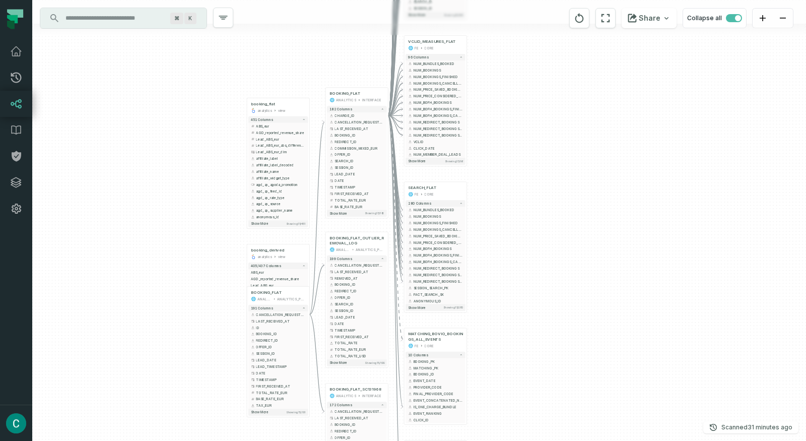
drag, startPoint x: 487, startPoint y: 221, endPoint x: 540, endPoint y: 28, distance: 199.8
click at [540, 28] on div "+ SESSION_FLAT FE CORE + 213 columns + NUM_BUNDLES_BOOKED + + NUM_BOOKINGS + + …" at bounding box center [418, 220] width 773 height 441
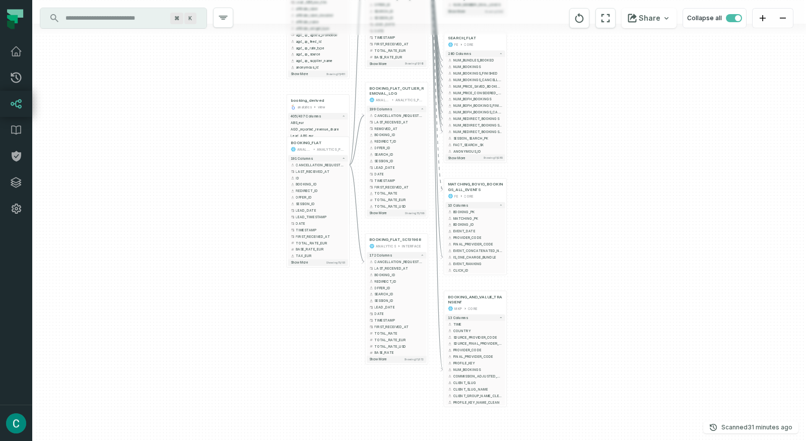
drag, startPoint x: 537, startPoint y: 186, endPoint x: 573, endPoint y: 44, distance: 146.1
click at [573, 44] on div "+ SESSION_FLAT FE CORE + 213 columns + NUM_BUNDLES_BOOKED + + NUM_BOOKINGS + + …" at bounding box center [418, 220] width 773 height 441
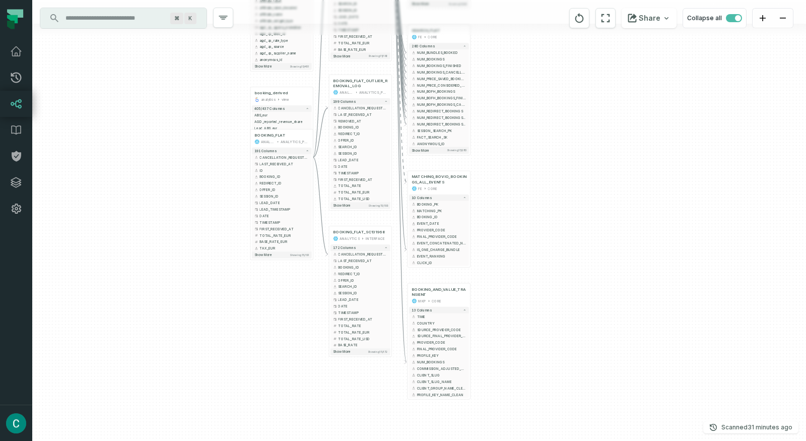
drag, startPoint x: 574, startPoint y: 177, endPoint x: 532, endPoint y: 192, distance: 45.1
click at [532, 192] on div "+ SESSION_FLAT FE CORE + 213 columns + NUM_BUNDLES_BOOKED + + NUM_BOOKINGS + + …" at bounding box center [418, 220] width 773 height 441
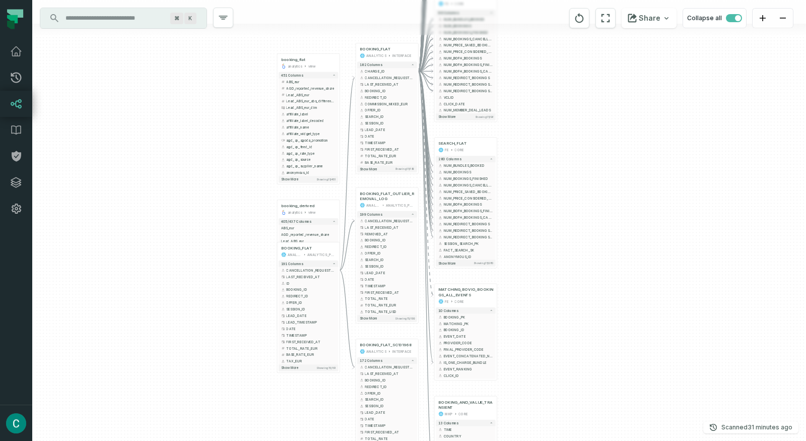
drag, startPoint x: 520, startPoint y: 85, endPoint x: 548, endPoint y: 201, distance: 120.3
click at [548, 201] on div "+ SESSION_FLAT FE CORE + 213 columns + NUM_BUNDLES_BOOKED + + NUM_BOOKINGS + + …" at bounding box center [418, 220] width 773 height 441
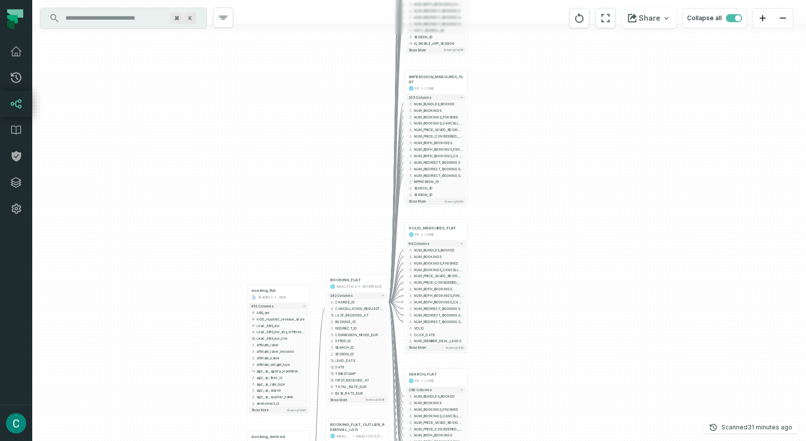
drag, startPoint x: 556, startPoint y: 125, endPoint x: 526, endPoint y: 338, distance: 215.1
click at [525, 350] on div "+ SESSION_FLAT FE CORE + 213 columns + NUM_BUNDLES_BOOKED + + NUM_BOOKINGS + + …" at bounding box center [418, 220] width 773 height 441
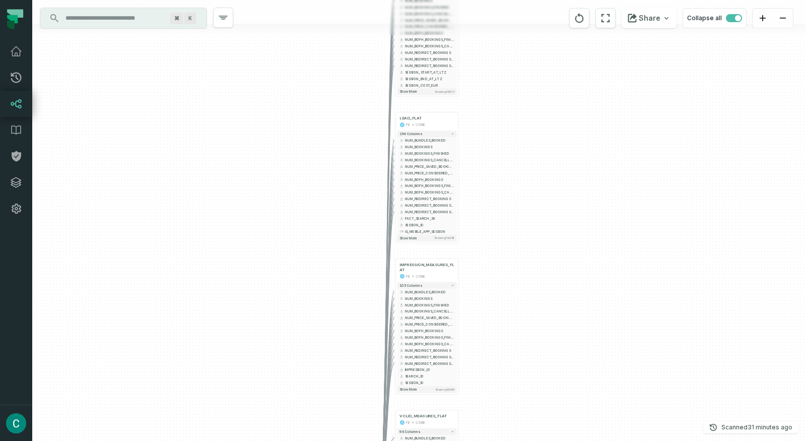
drag, startPoint x: 533, startPoint y: 205, endPoint x: 528, endPoint y: 353, distance: 147.6
click at [528, 353] on div "+ SESSION_FLAT FE CORE + 213 columns + NUM_BUNDLES_BOOKED + + NUM_BOOKINGS + + …" at bounding box center [418, 220] width 773 height 441
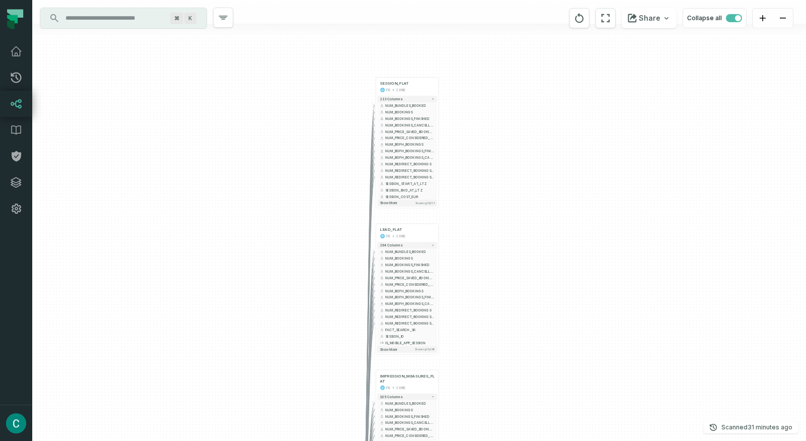
drag, startPoint x: 532, startPoint y: 215, endPoint x: 511, endPoint y: 278, distance: 66.4
click at [511, 278] on div "+ SESSION_FLAT FE CORE + 213 columns + NUM_BUNDLES_BOOKED + + NUM_BOOKINGS + + …" at bounding box center [418, 220] width 773 height 441
